Goal: Information Seeking & Learning: Learn about a topic

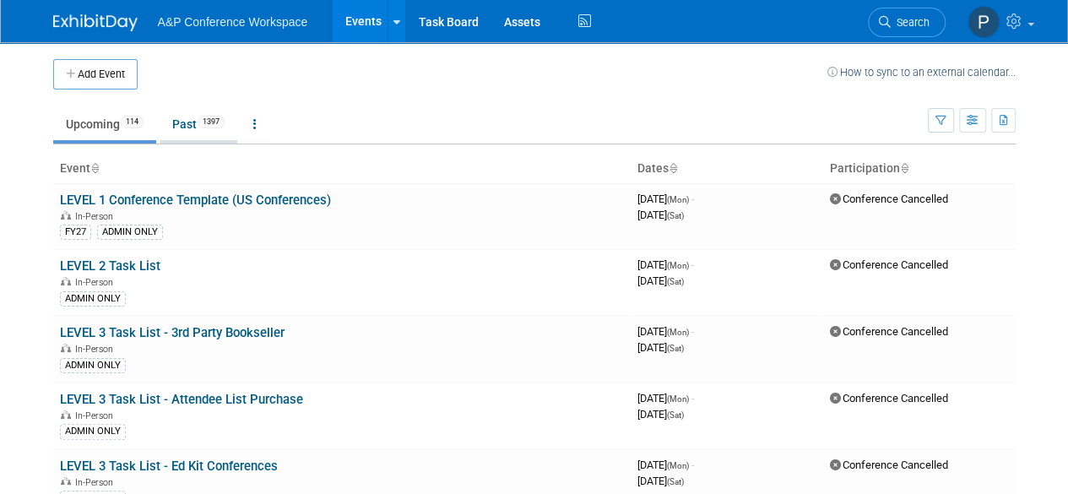
click at [194, 117] on link "Past 1397" at bounding box center [199, 124] width 78 height 32
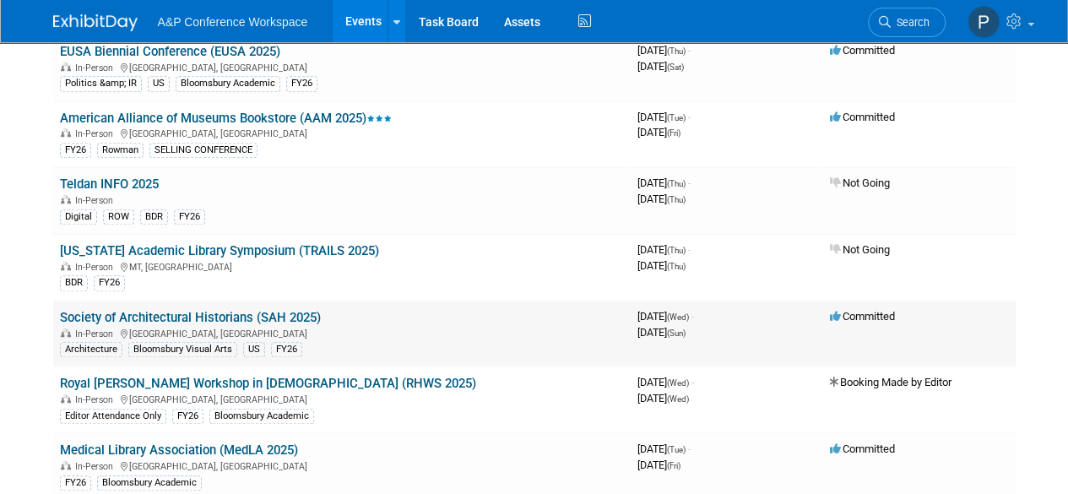
click at [307, 310] on link "Society of Architectural Historians (SAH 2025)" at bounding box center [190, 317] width 261 height 15
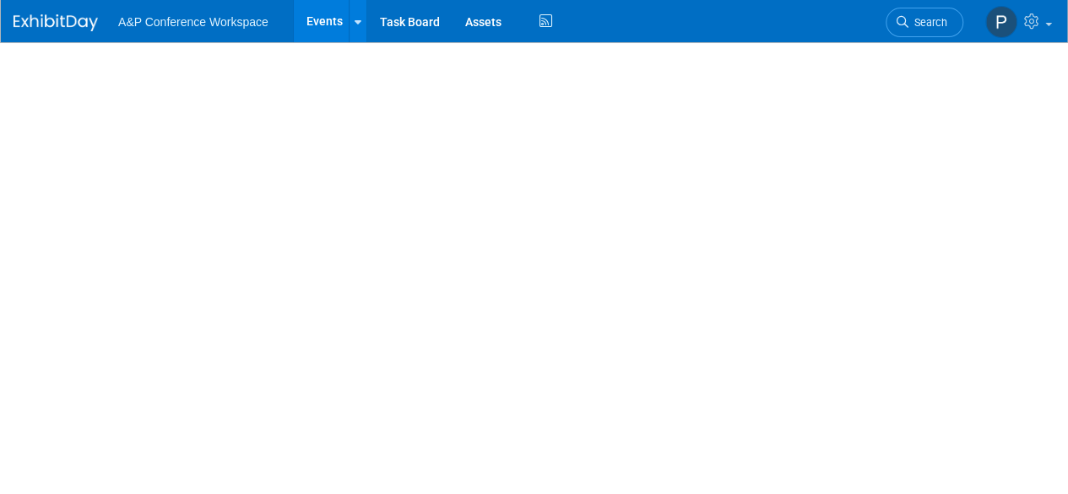
select select "Annual"
select select "Level 1"
select select "In-Person Booth"
select select "Architecture"
select select "Bloomsbury Visual Arts"
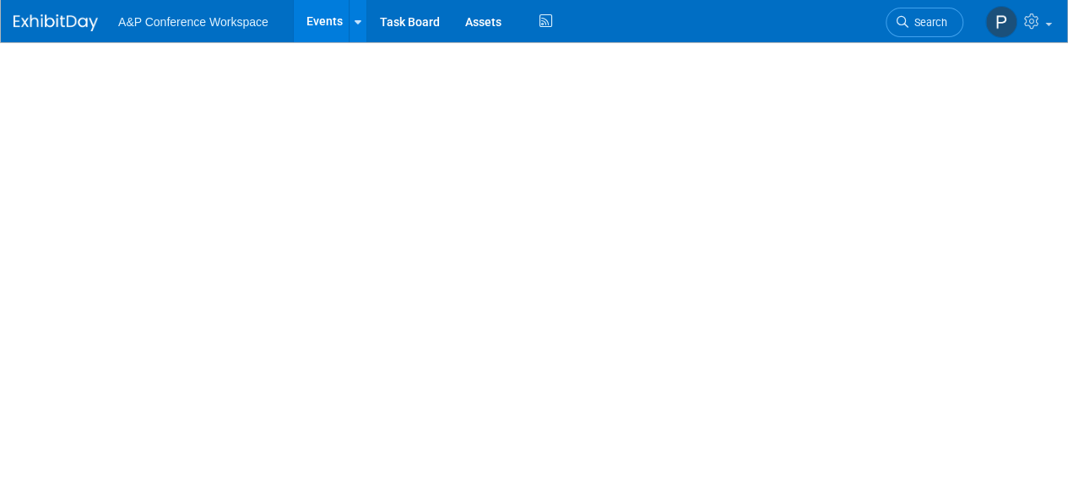
select select "Amanda Oney"
select select "Andy Boyd"
select select "Jack Solloway"
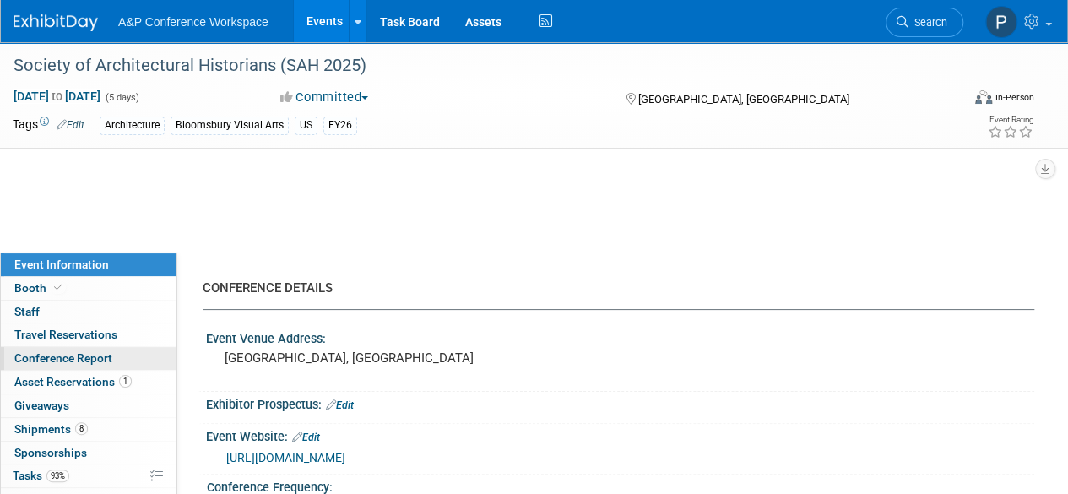
select select "Networking/Commissioning"
click at [171, 355] on div "Event Information Event Info Booth Booth 0 Staff 0 Staff 0 Travel Reservations …" at bounding box center [88, 441] width 177 height 376
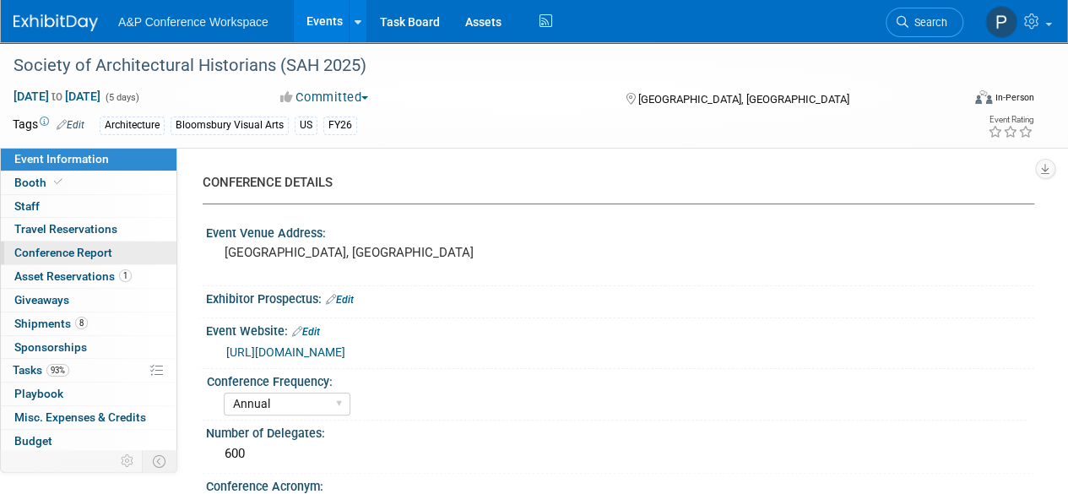
click at [122, 247] on link "Conference Report" at bounding box center [89, 252] width 176 height 23
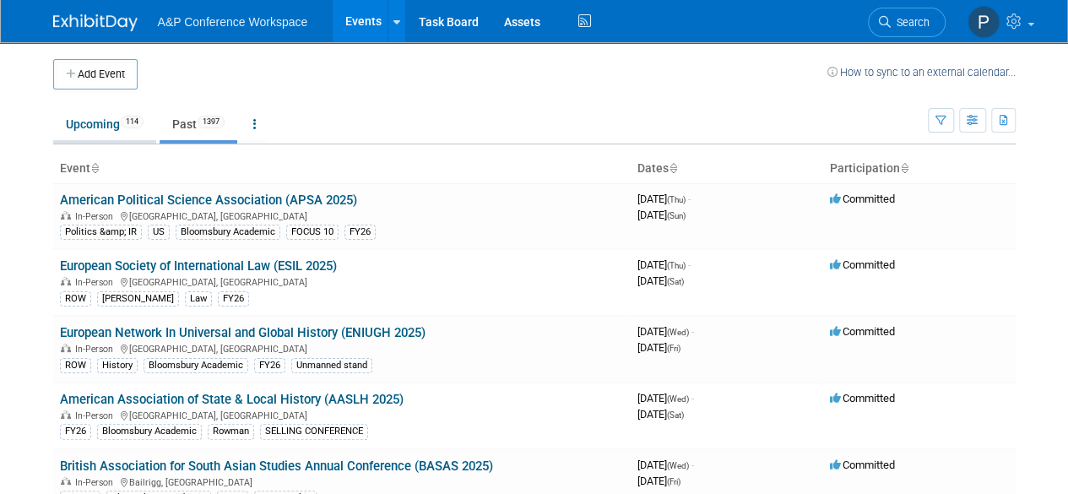
click at [93, 134] on link "Upcoming 114" at bounding box center [104, 124] width 103 height 32
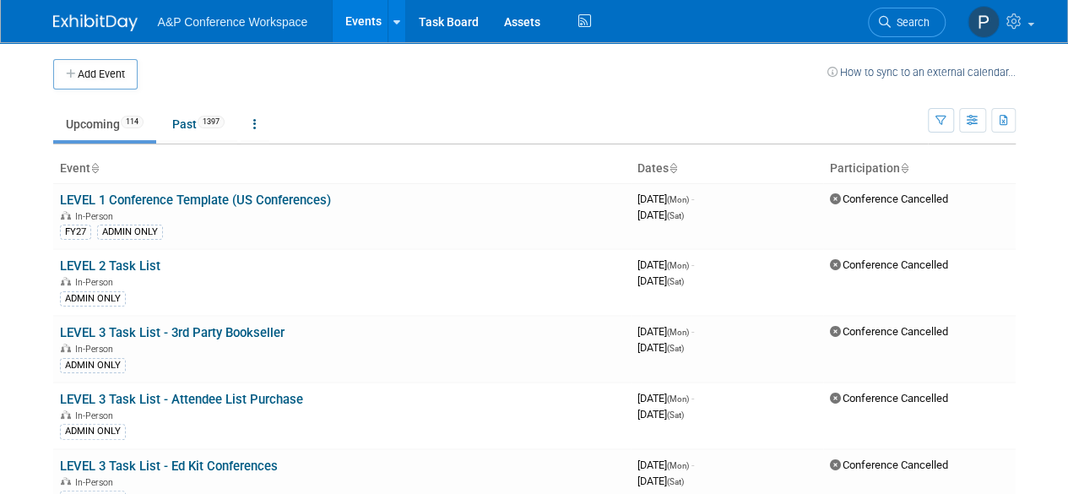
scroll to position [2192, 0]
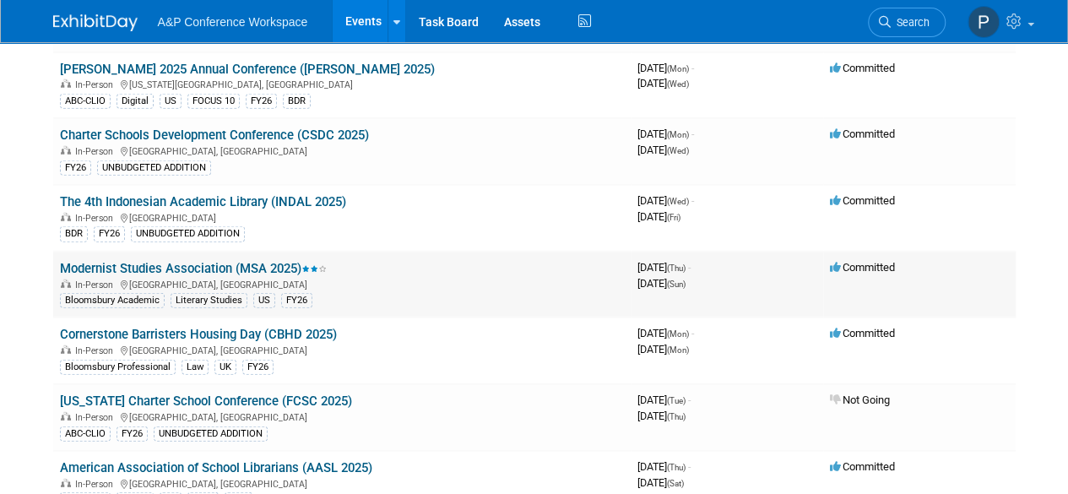
click at [388, 277] on div "In-Person [GEOGRAPHIC_DATA], [GEOGRAPHIC_DATA]" at bounding box center [342, 284] width 564 height 14
click at [209, 261] on link "Modernist Studies Association (MSA 2025)" at bounding box center [193, 268] width 267 height 15
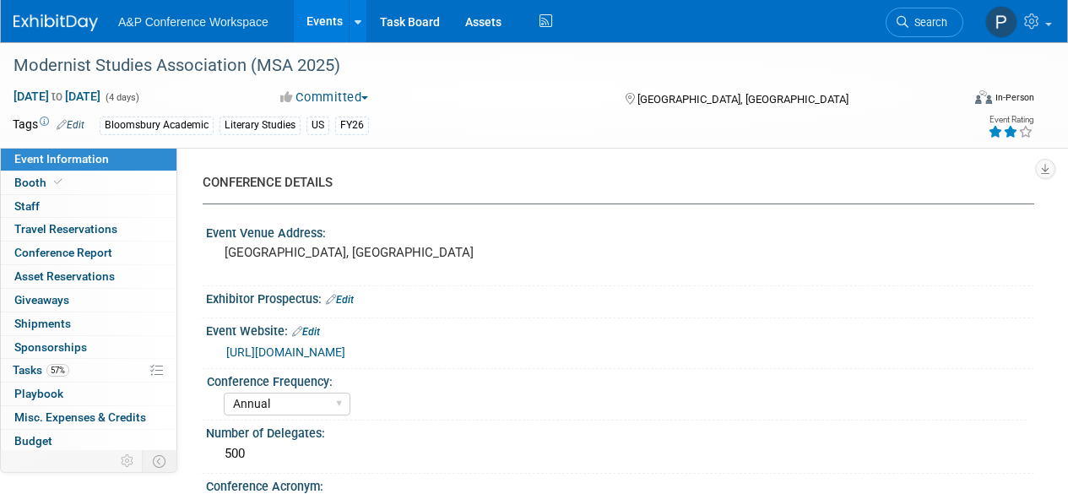
select select "Annual"
select select "Level 2"
select select "In-Person Booth"
select select "Literary Studies"
select select "Bloomsbury Academic"
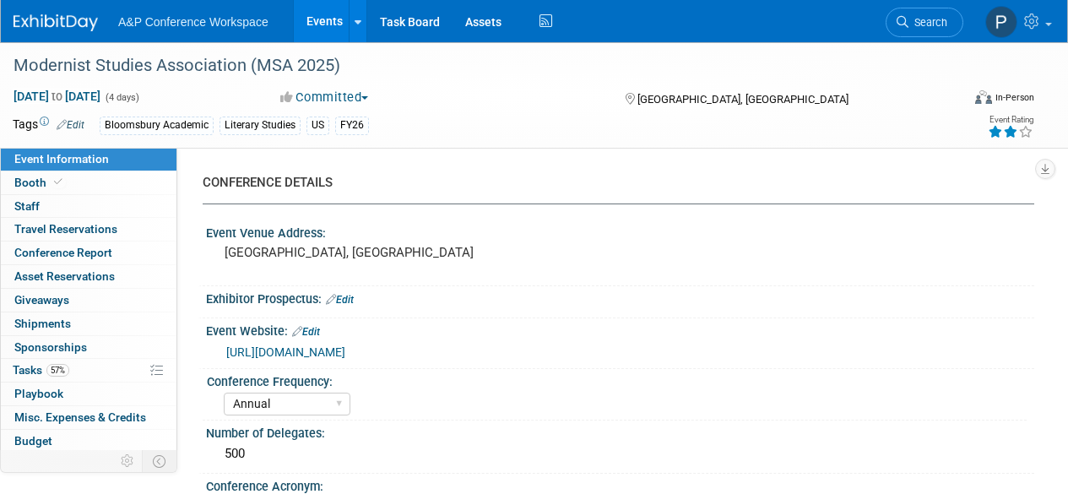
select select "Amanda Oney"
select select "Paige Papandrea"
select select "Michelle Kelly"
select select "Brand/Subject Presence​"
